Goal: Navigation & Orientation: Find specific page/section

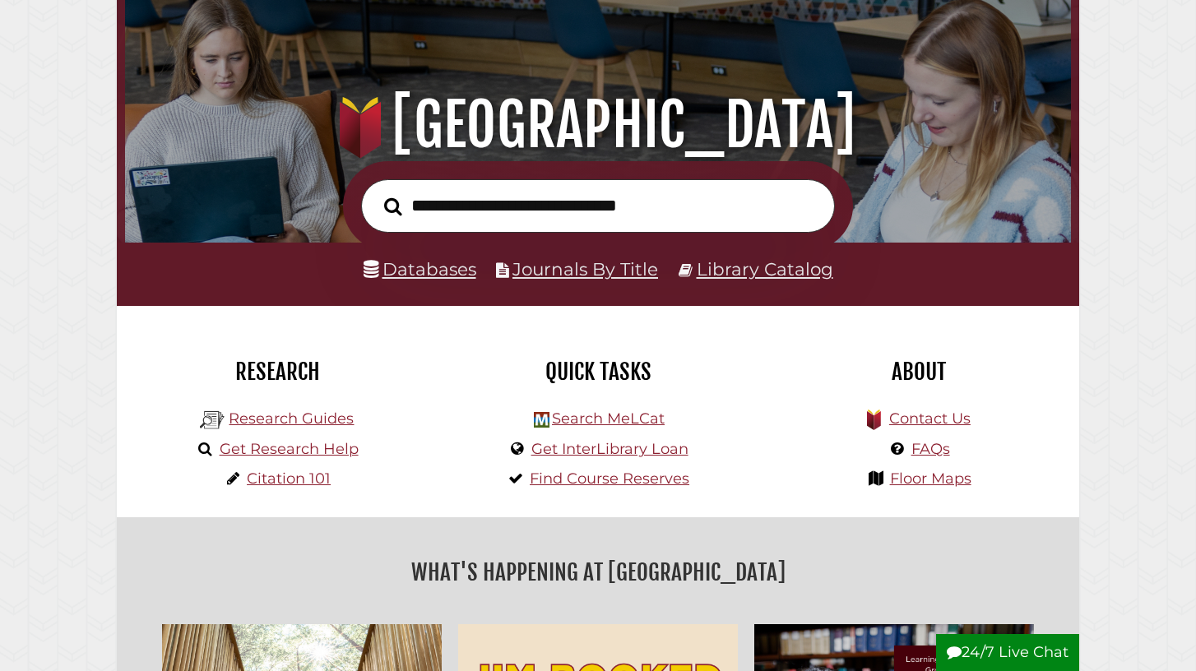
scroll to position [119, 0]
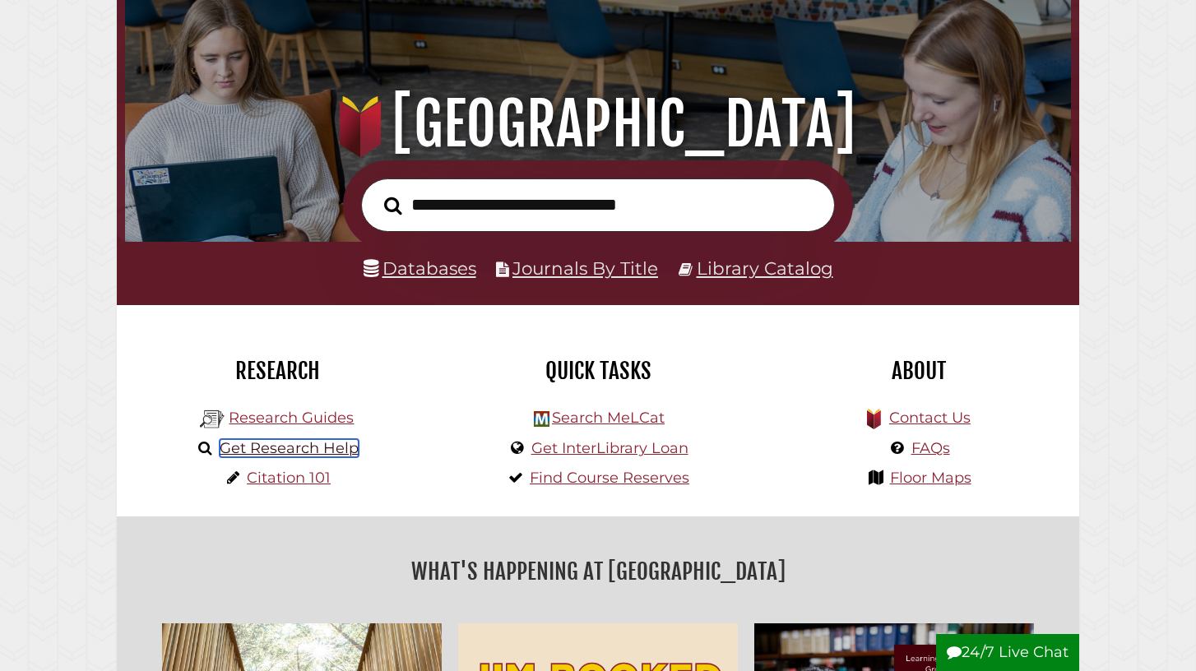
click at [266, 446] on link "Get Research Help" at bounding box center [289, 448] width 139 height 18
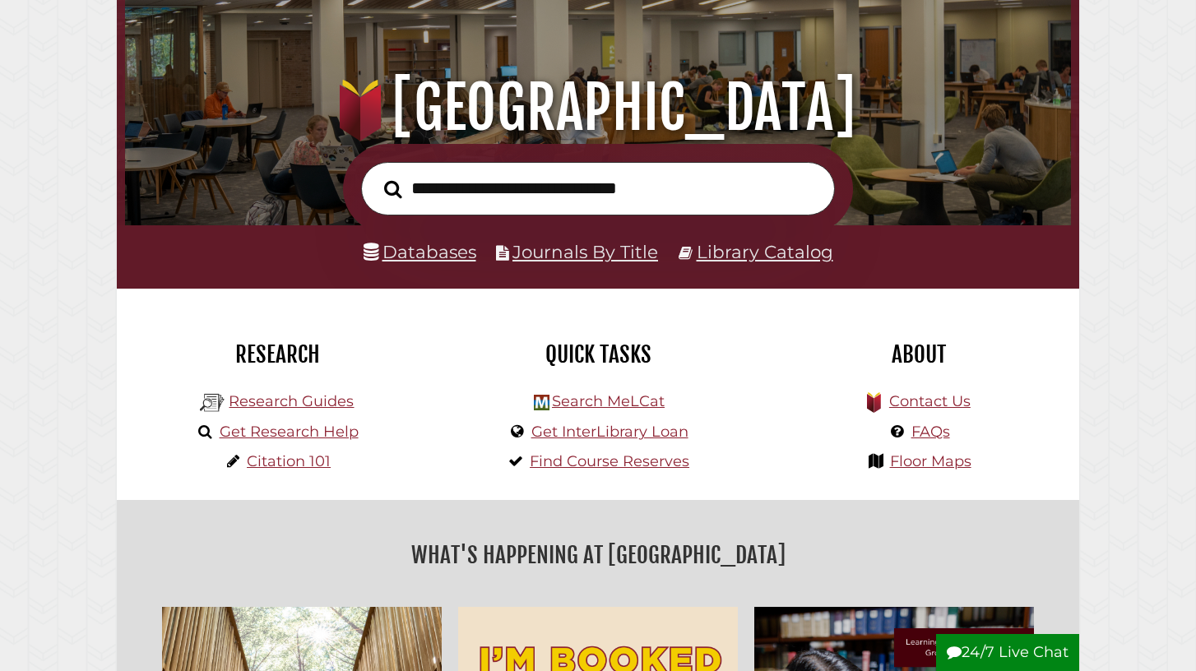
scroll to position [140, 0]
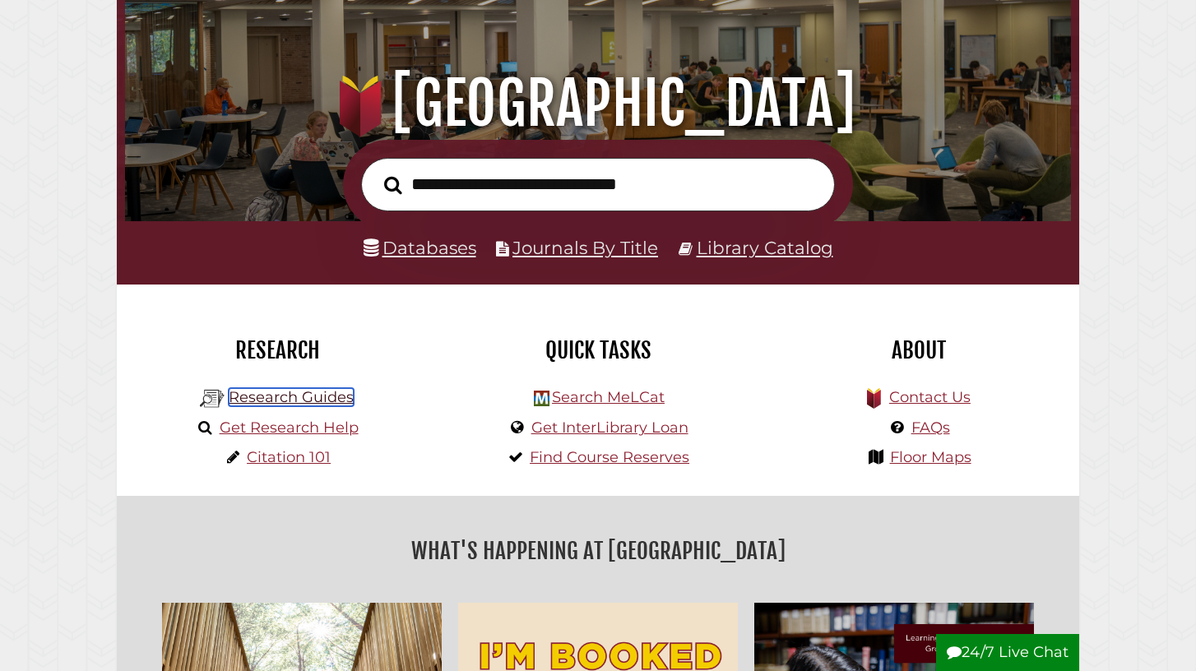
click at [304, 394] on link "Research Guides" at bounding box center [291, 397] width 125 height 18
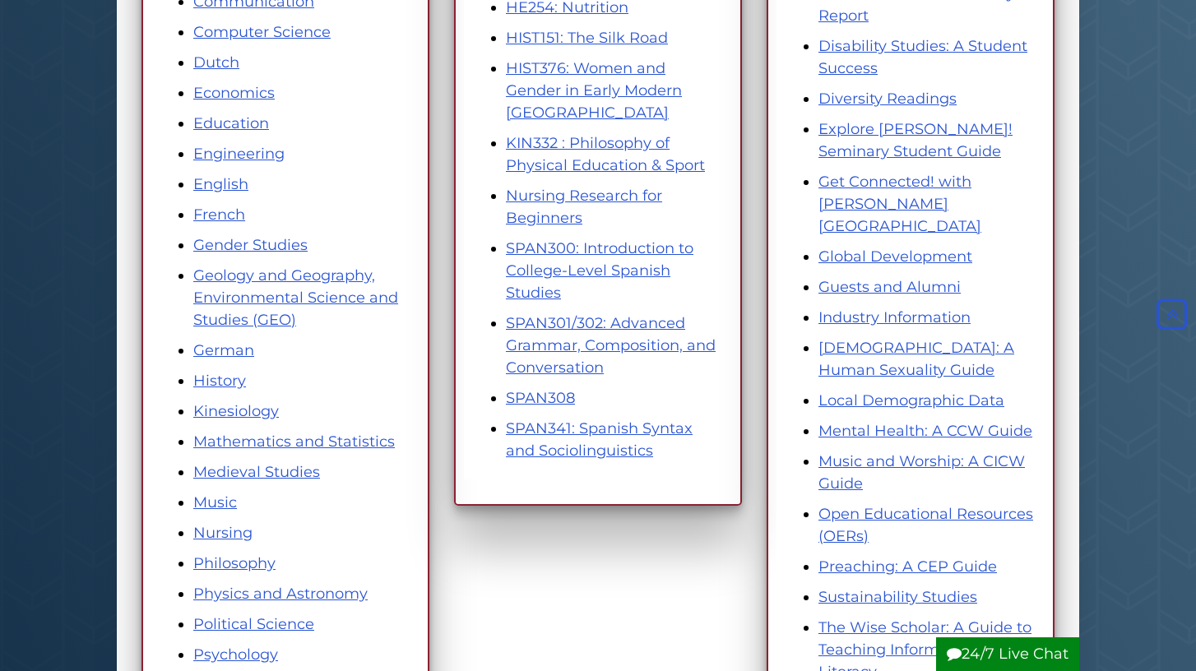
scroll to position [554, 0]
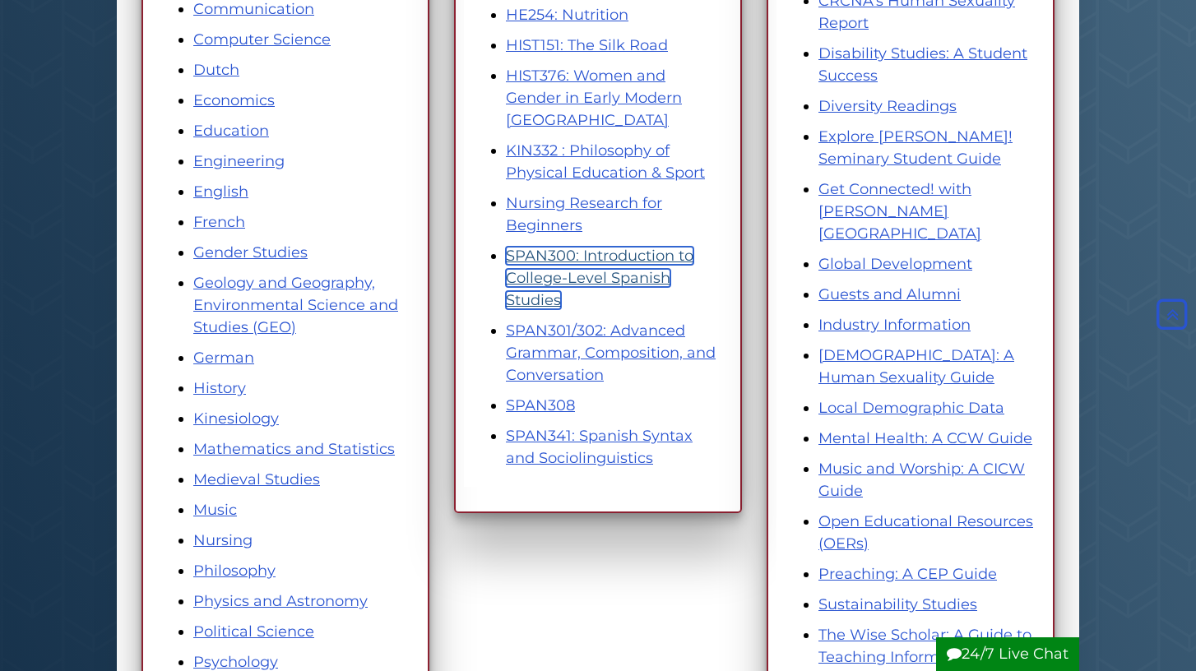
click at [569, 259] on link "SPAN300: Introduction to College-Level Spanish Studies" at bounding box center [600, 278] width 188 height 63
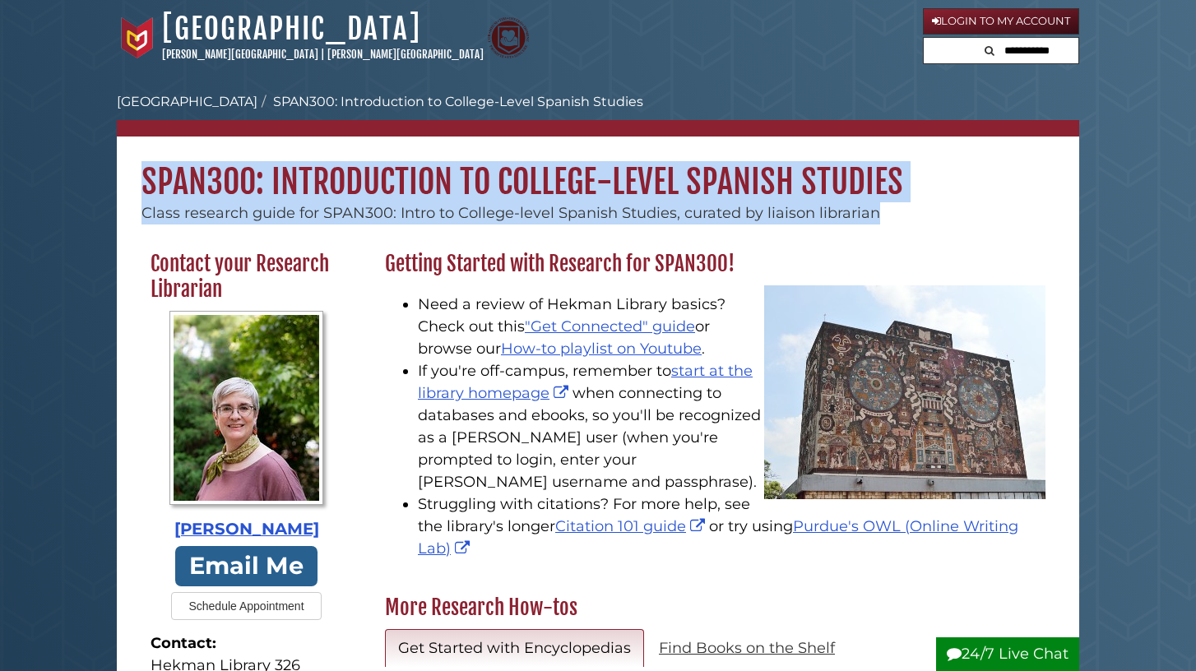
drag, startPoint x: 147, startPoint y: 175, endPoint x: 926, endPoint y: 204, distance: 779.7
click at [926, 204] on div "SPAN300: Introduction to College-Level Spanish Studies Class research guide for…" at bounding box center [598, 181] width 963 height 88
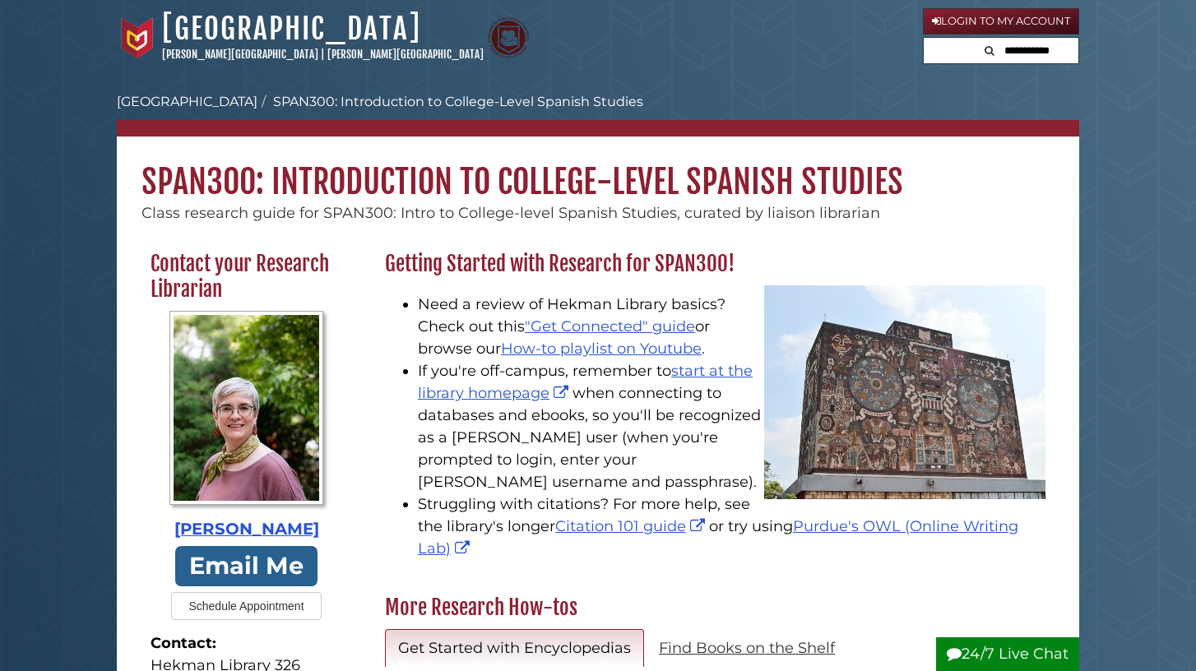
click at [603, 438] on li "If you're off-campus, remember to start at the library homepage when connecting…" at bounding box center [732, 426] width 628 height 133
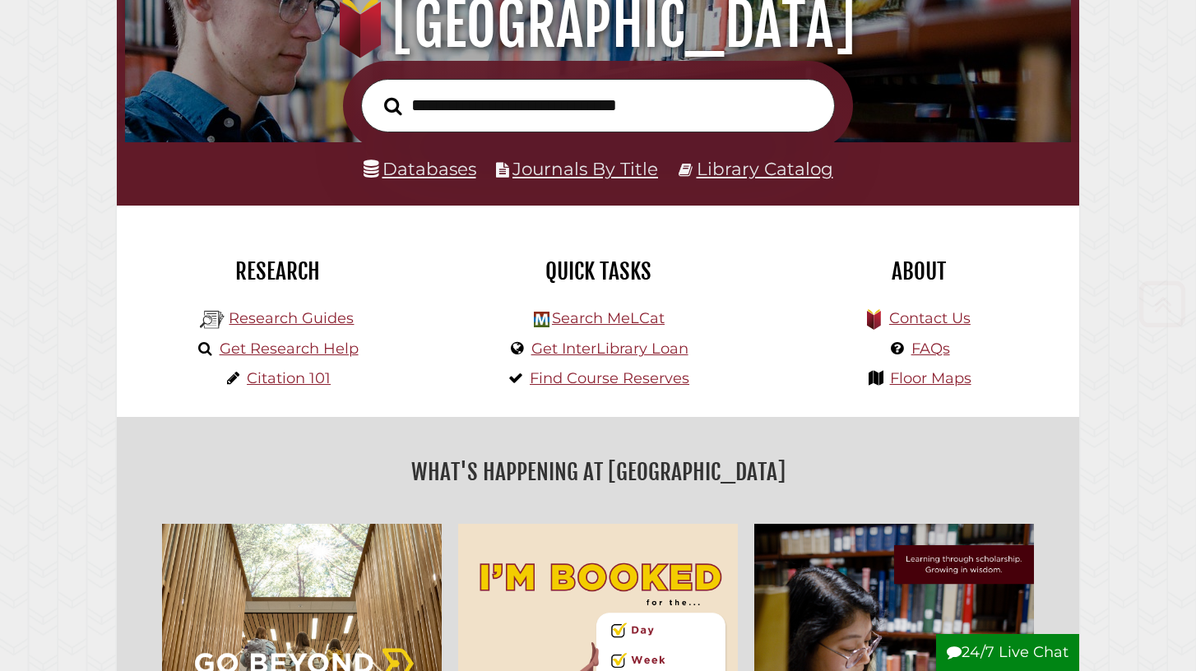
scroll to position [231, 0]
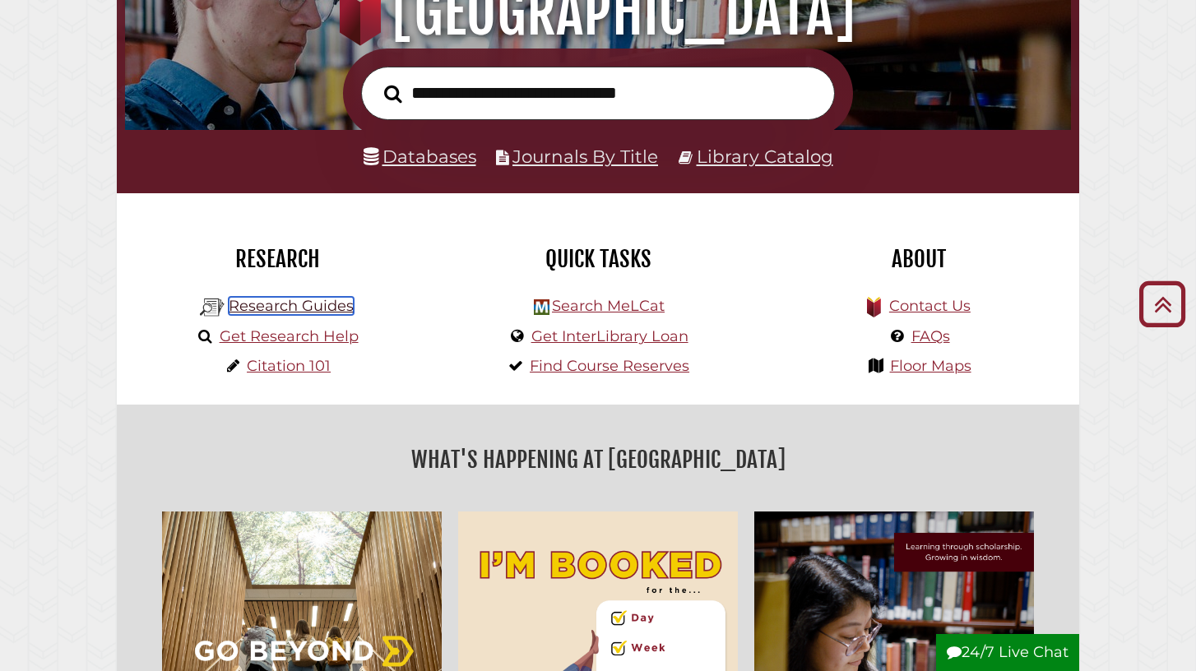
click at [273, 306] on link "Research Guides" at bounding box center [291, 306] width 125 height 18
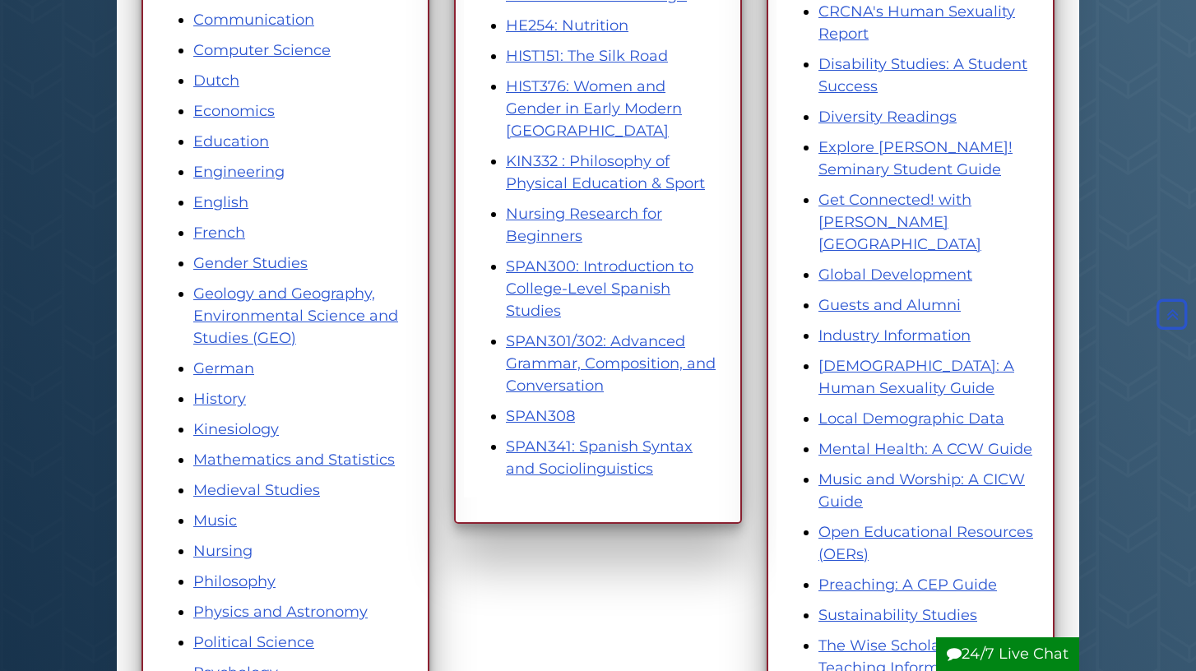
scroll to position [545, 0]
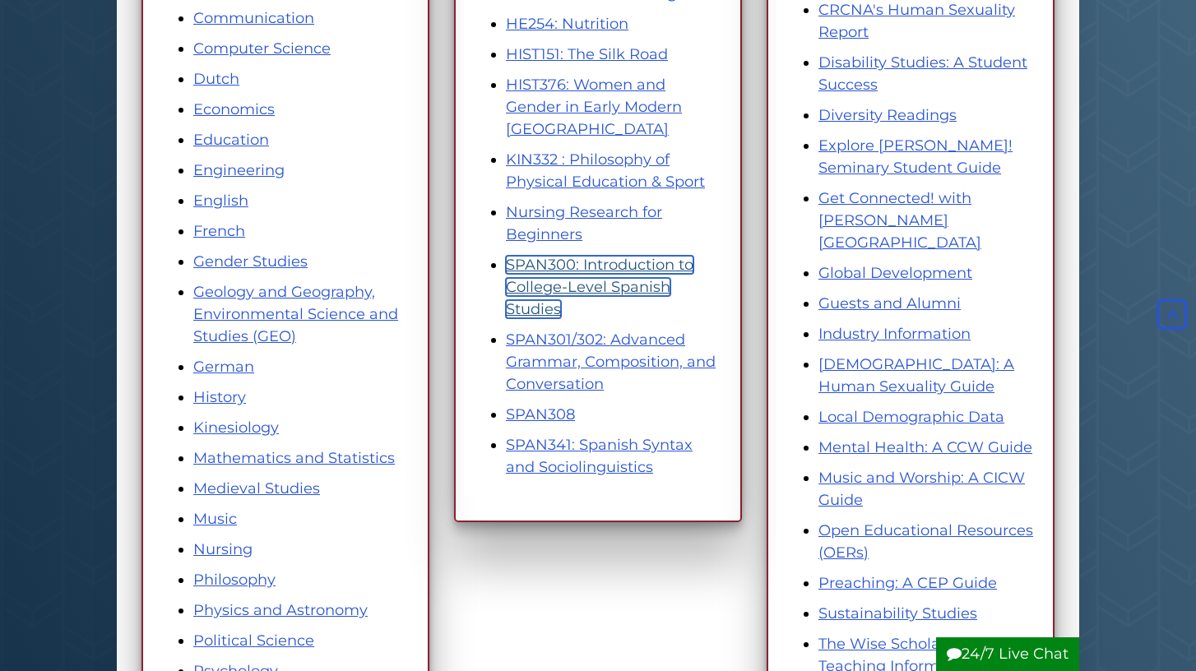
click at [559, 269] on link "SPAN300: Introduction to College-Level Spanish Studies" at bounding box center [600, 287] width 188 height 63
